Goal: Task Accomplishment & Management: Manage account settings

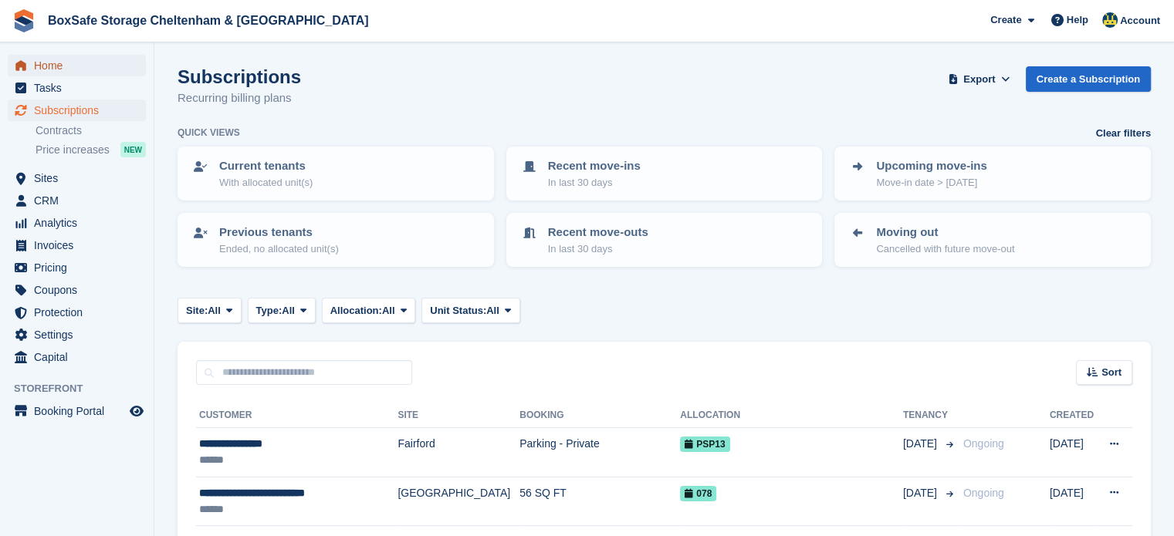
click at [58, 65] on span "Home" at bounding box center [80, 66] width 93 height 22
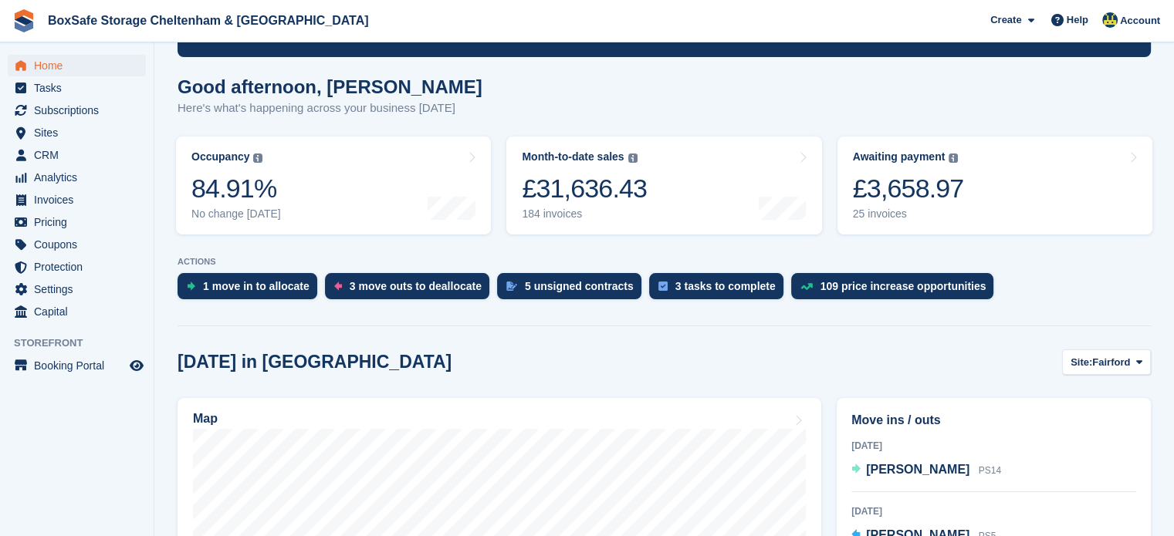
scroll to position [111, 0]
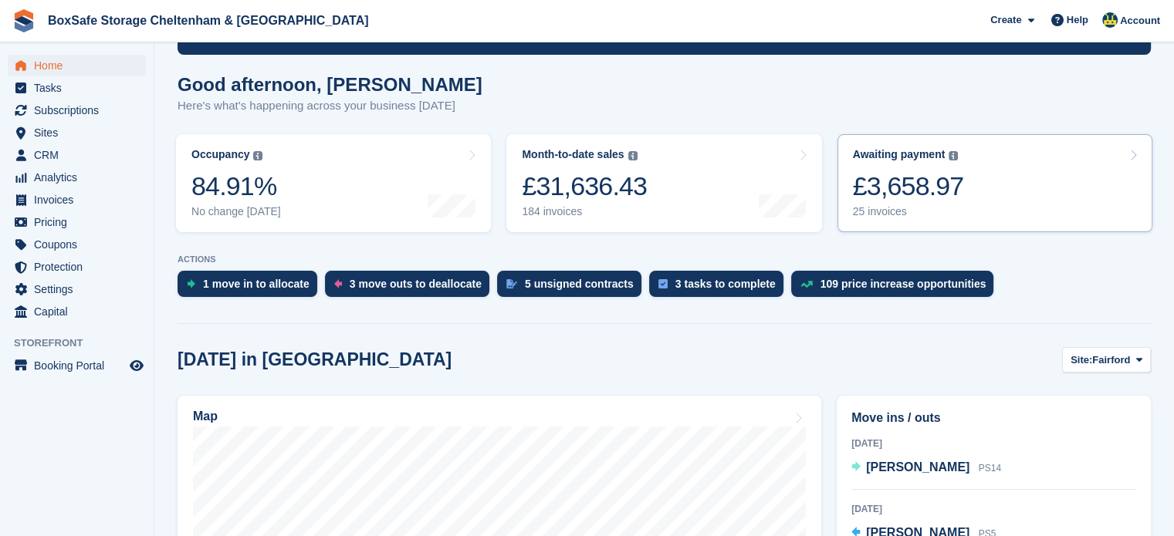
click at [989, 203] on link "Awaiting payment The total outstanding balance on all open invoices. £3,658.97 …" at bounding box center [994, 183] width 315 height 98
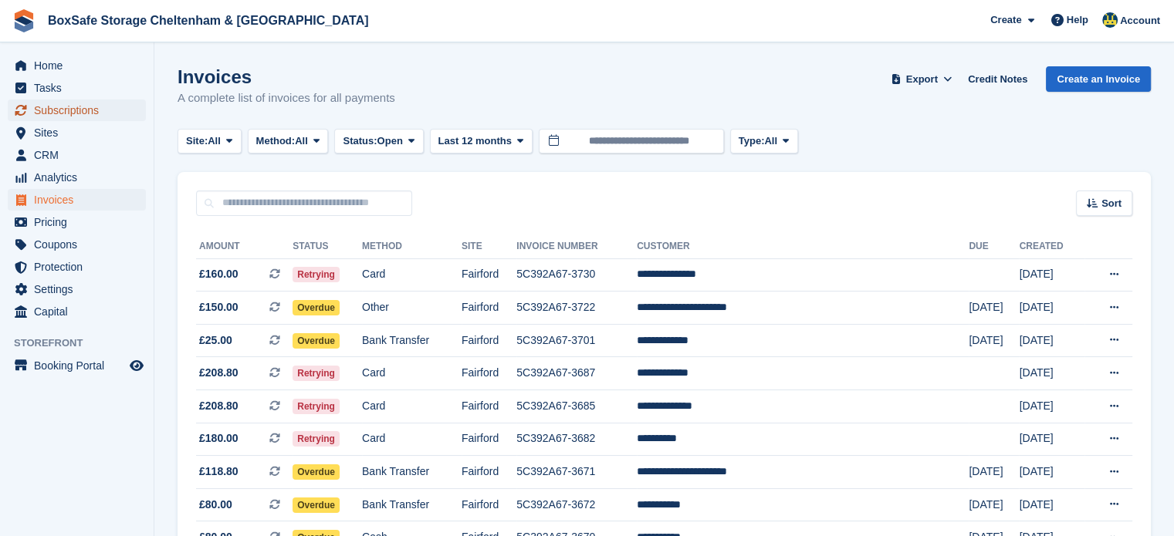
click at [98, 109] on span "Subscriptions" at bounding box center [80, 111] width 93 height 22
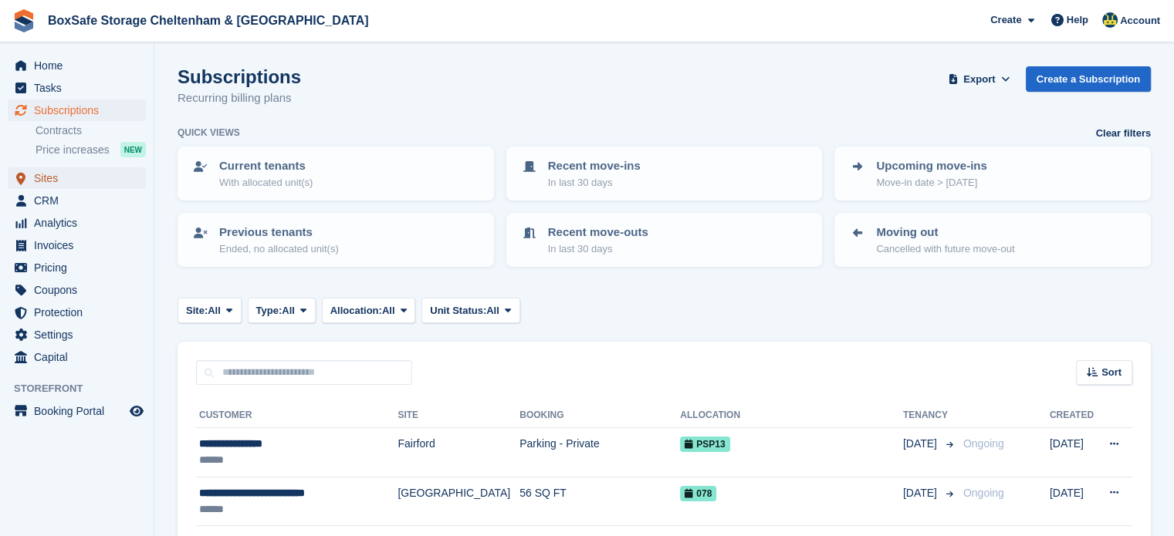
click at [60, 188] on span "Sites" at bounding box center [80, 178] width 93 height 22
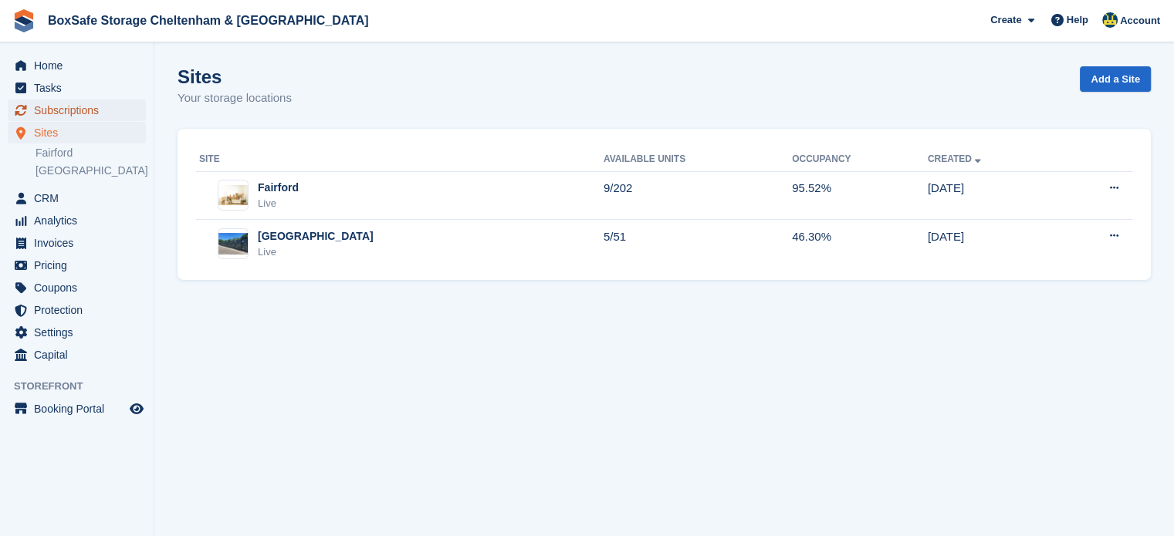
click at [88, 120] on span "Subscriptions" at bounding box center [80, 111] width 93 height 22
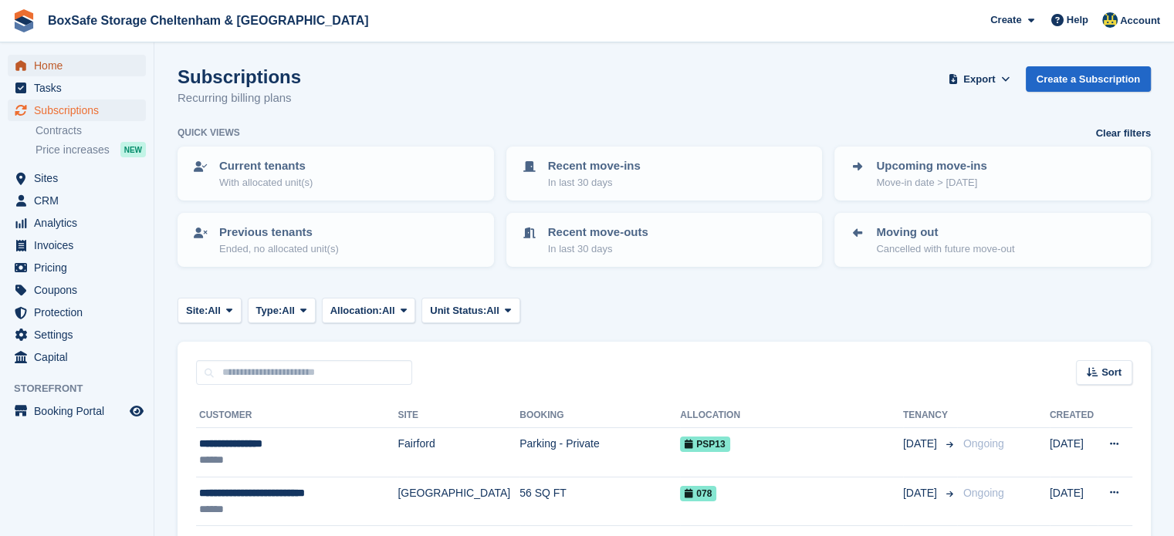
click at [43, 67] on span "Home" at bounding box center [80, 66] width 93 height 22
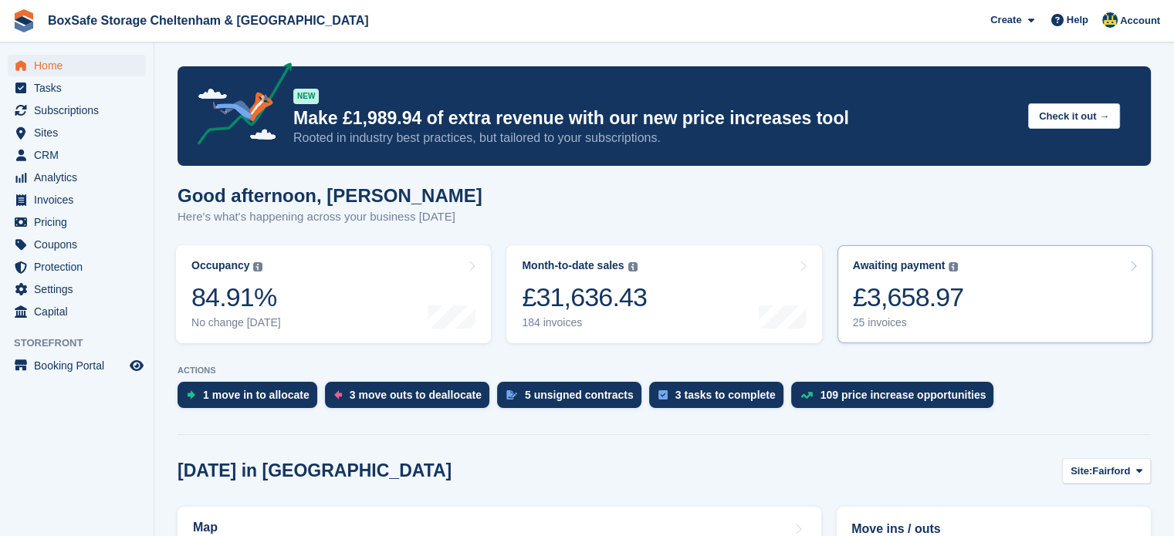
click at [997, 285] on link "Awaiting payment The total outstanding balance on all open invoices. £3,658.97 …" at bounding box center [994, 294] width 315 height 98
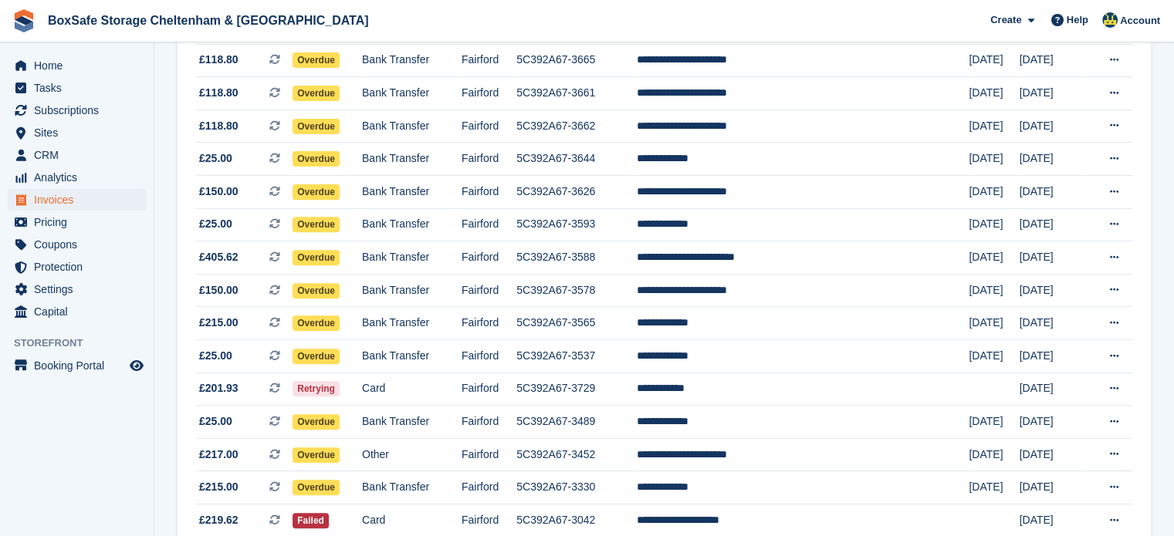
scroll to position [624, 0]
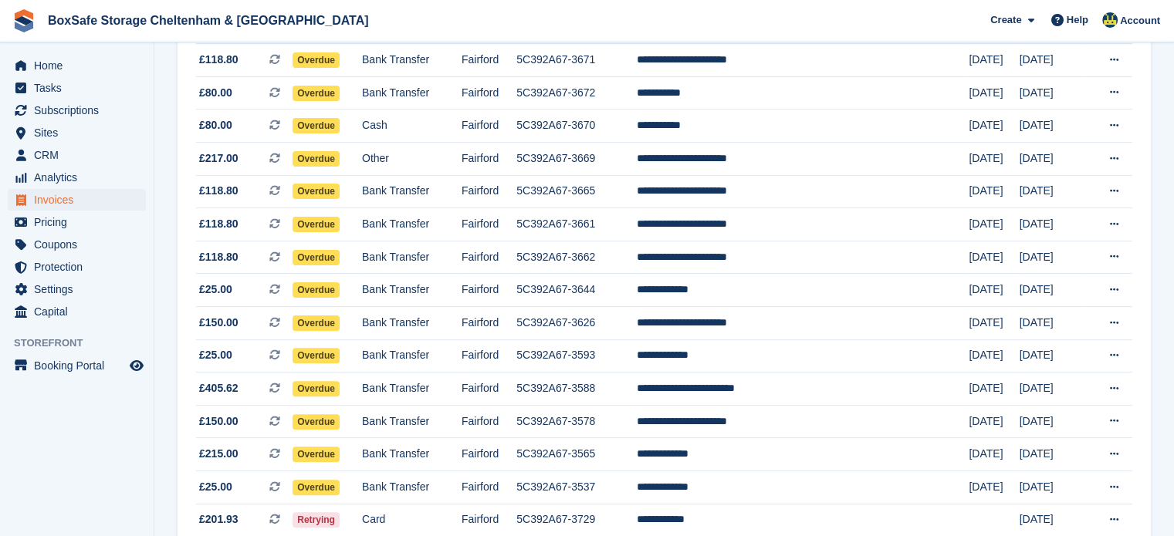
drag, startPoint x: 1185, startPoint y: 61, endPoint x: 1185, endPoint y: 242, distance: 180.6
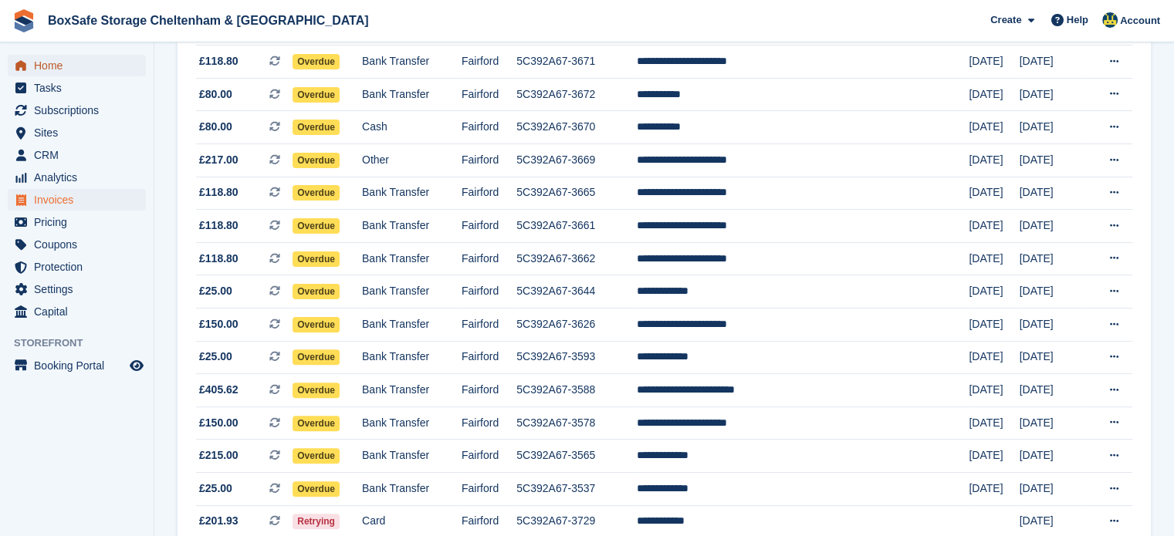
click at [62, 70] on span "Home" at bounding box center [80, 66] width 93 height 22
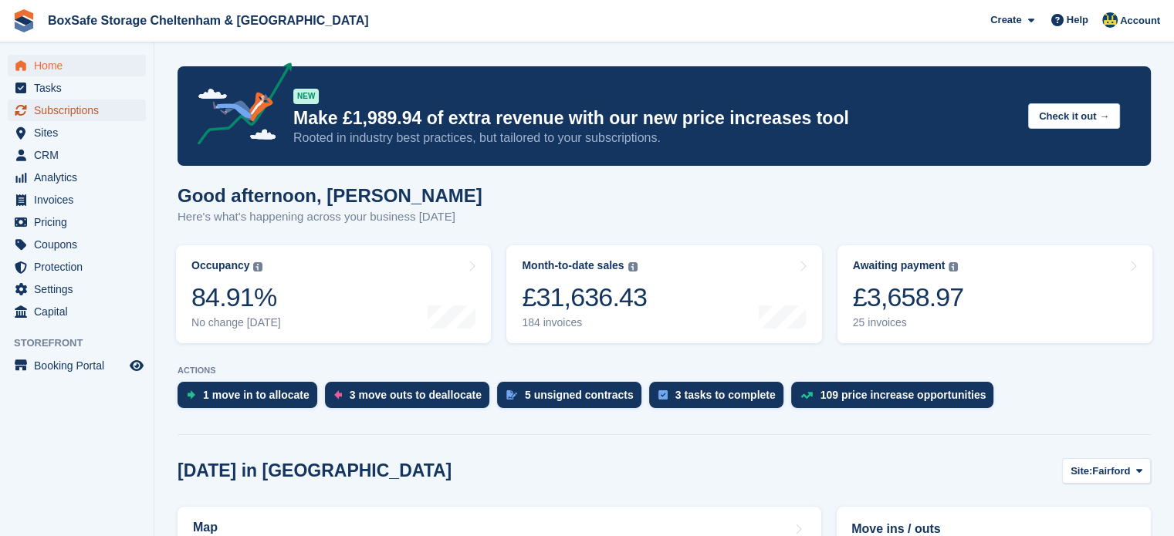
click at [69, 110] on span "Subscriptions" at bounding box center [80, 111] width 93 height 22
